Goal: Find contact information: Find contact information

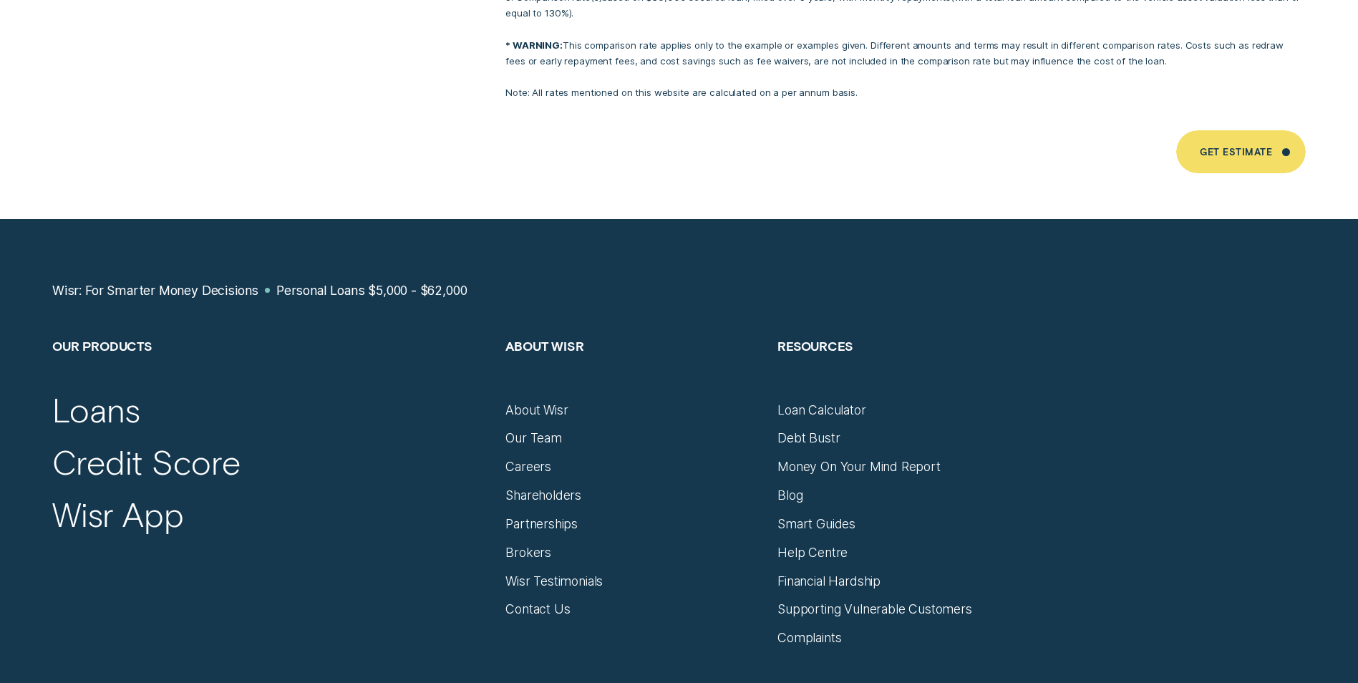
scroll to position [9594, 0]
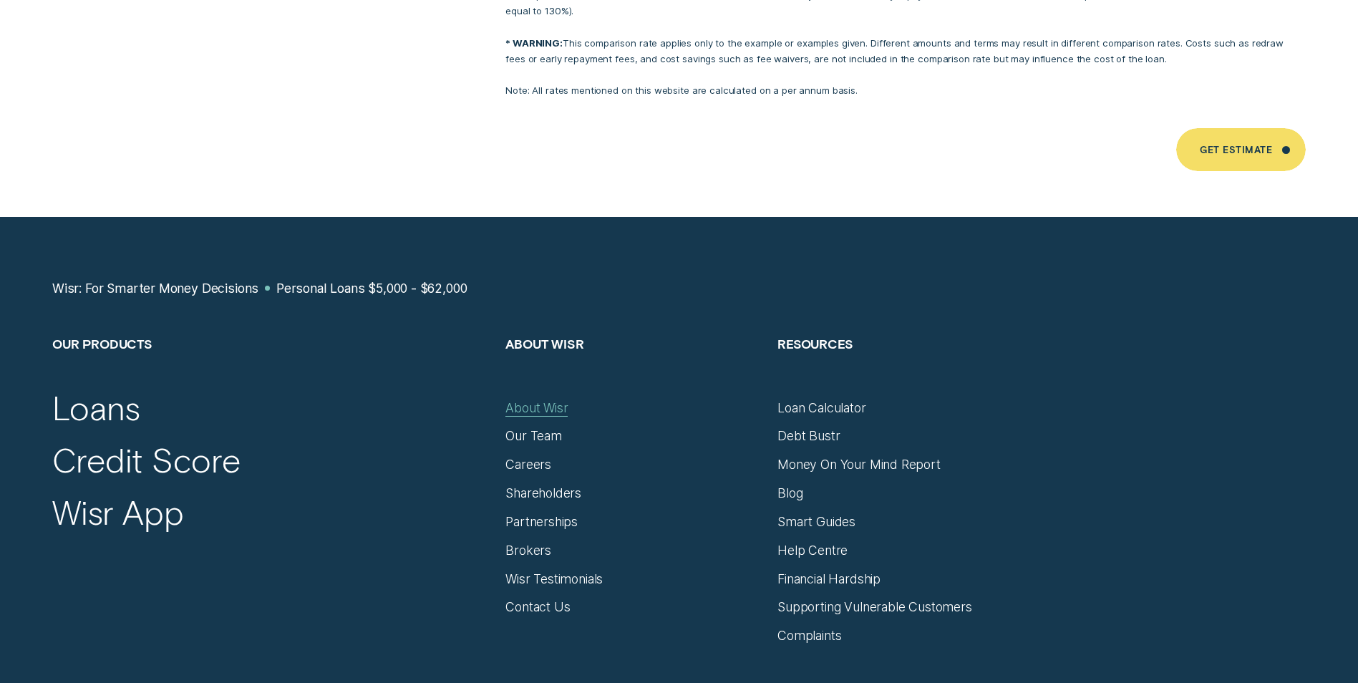
click at [518, 400] on div "About Wisr" at bounding box center [536, 408] width 62 height 16
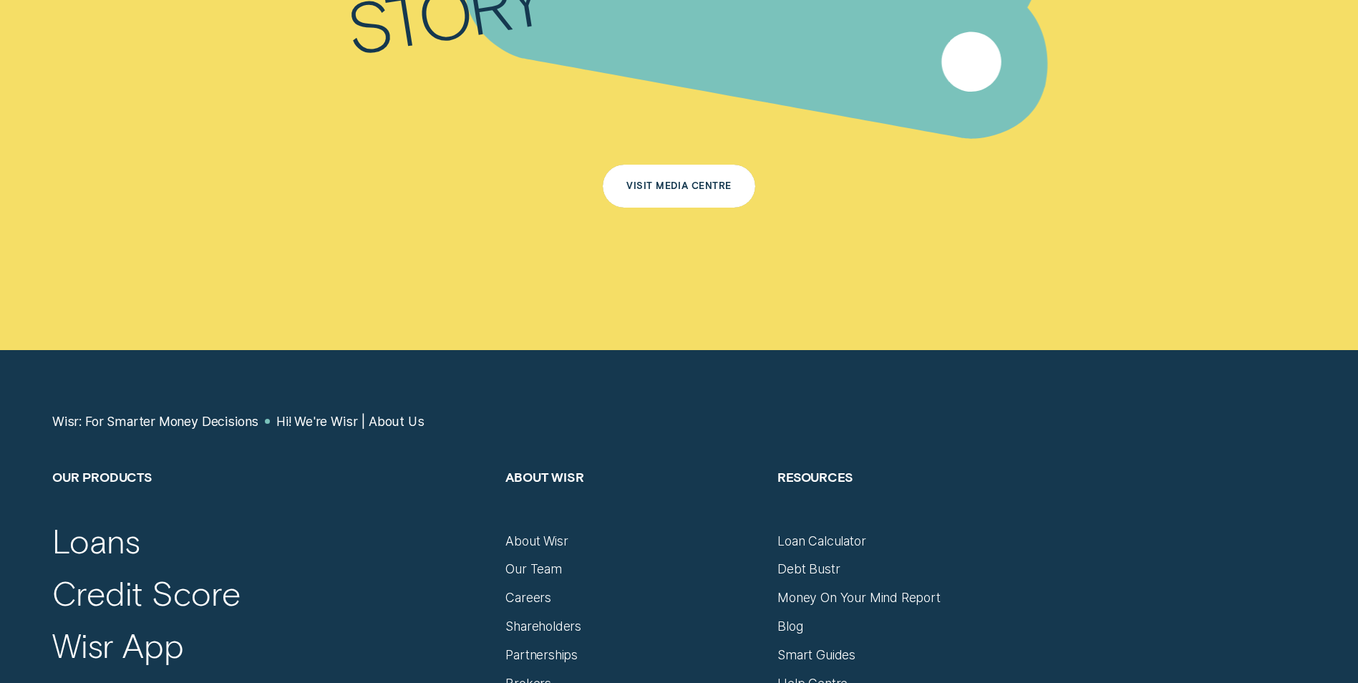
scroll to position [9379, 0]
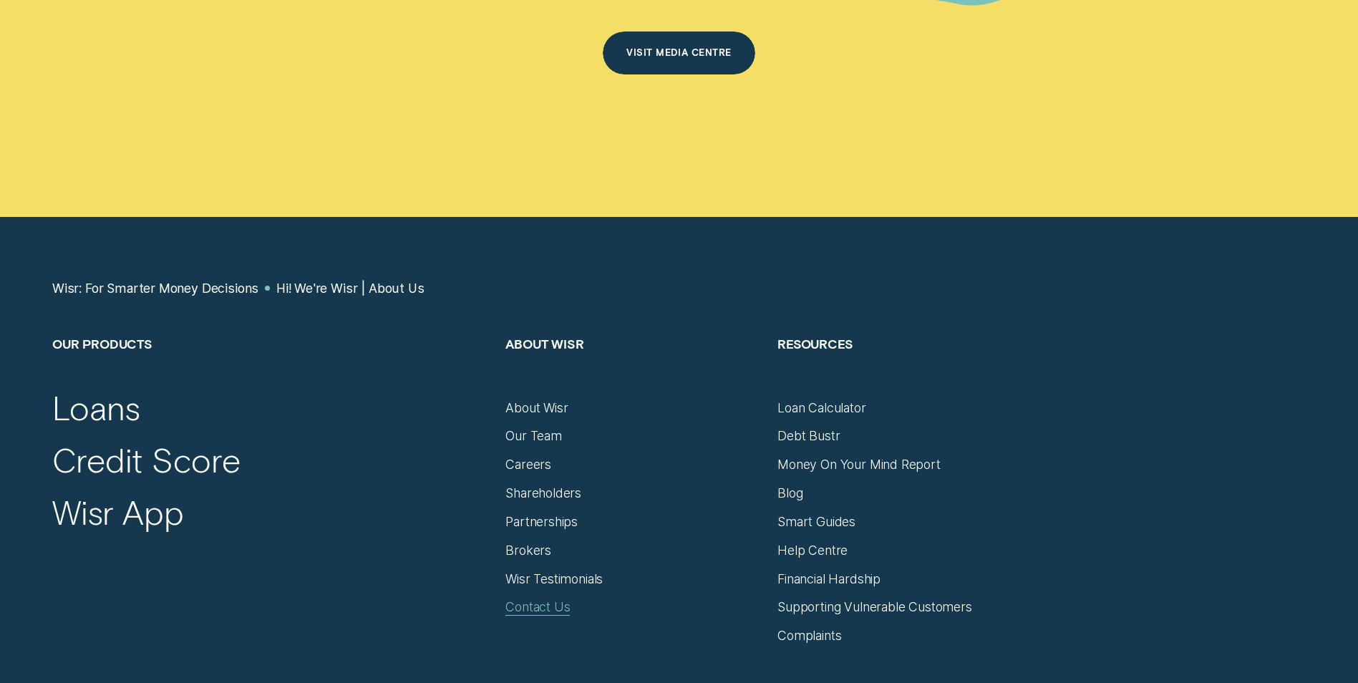
click at [533, 599] on div "Contact Us" at bounding box center [537, 607] width 64 height 16
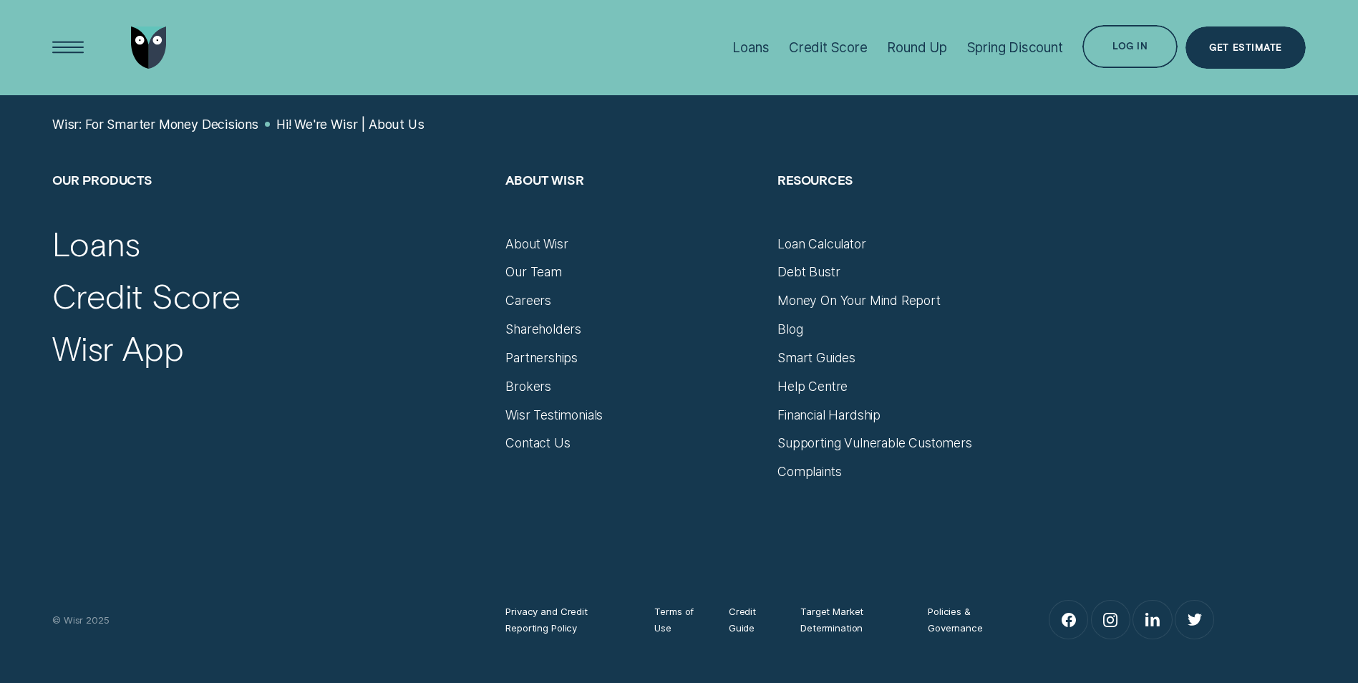
scroll to position [9522, 0]
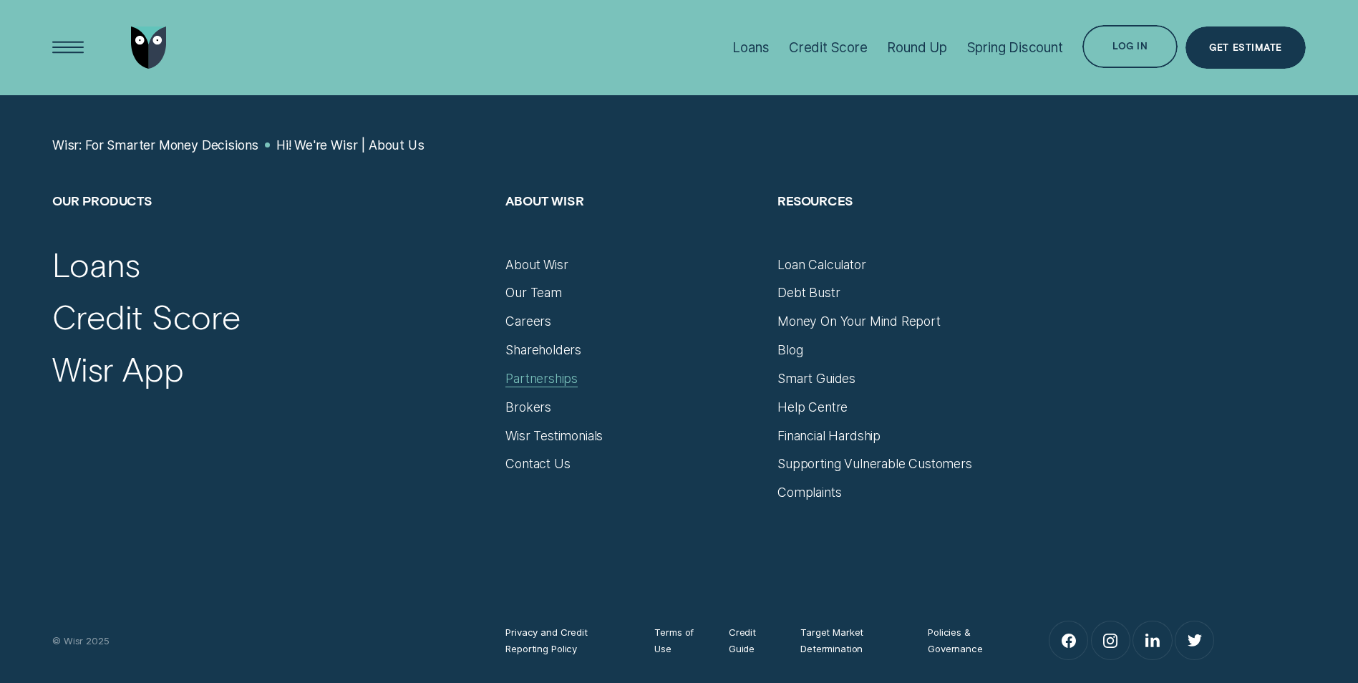
click at [545, 371] on div "Partnerships" at bounding box center [541, 379] width 72 height 16
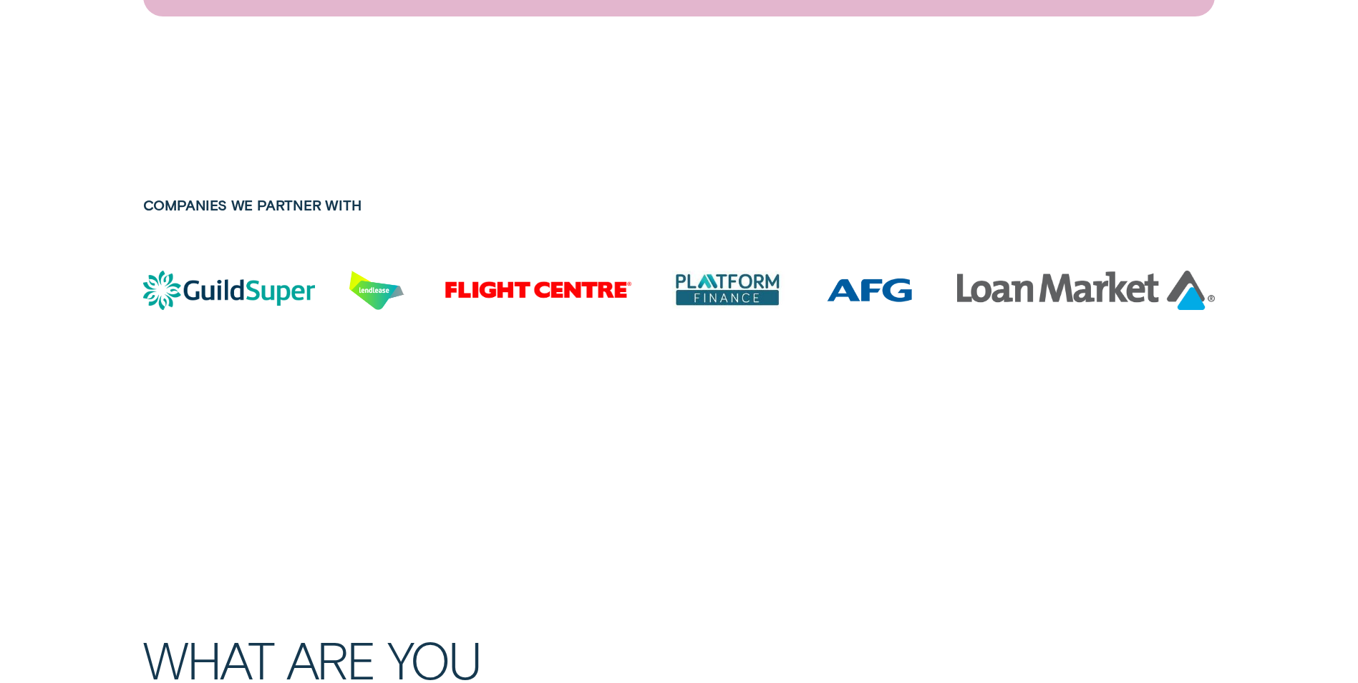
scroll to position [3580, 0]
